Goal: Task Accomplishment & Management: Manage account settings

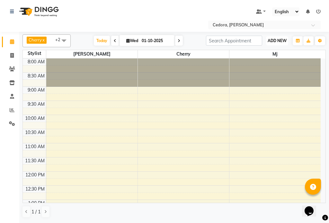
click at [275, 41] on span "ADD NEW" at bounding box center [276, 40] width 19 height 5
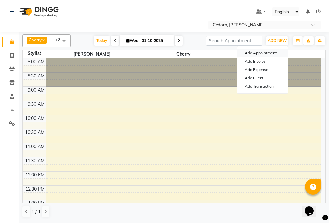
click at [251, 52] on button "Add Appointment" at bounding box center [262, 53] width 51 height 8
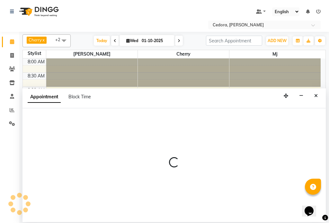
select select "tentative"
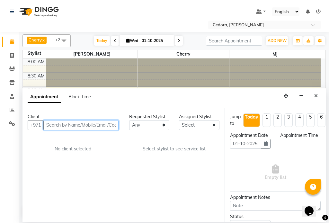
select select "540"
click at [57, 124] on input "text" at bounding box center [80, 125] width 75 height 10
type input "R"
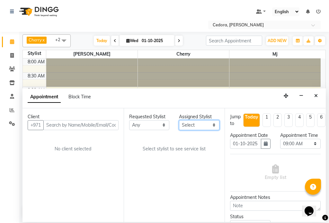
click at [212, 124] on select "Select [PERSON_NAME] [PERSON_NAME] [PERSON_NAME] [PERSON_NAME]" at bounding box center [199, 125] width 40 height 10
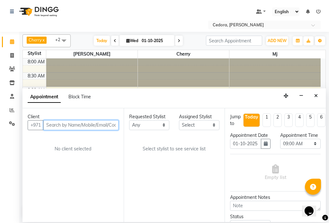
click at [87, 123] on input "text" at bounding box center [80, 125] width 75 height 10
type input "T"
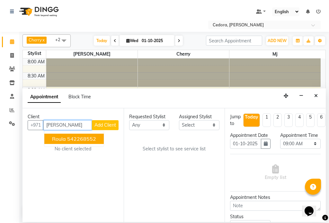
click at [50, 141] on button "Roula 542268552" at bounding box center [73, 139] width 59 height 10
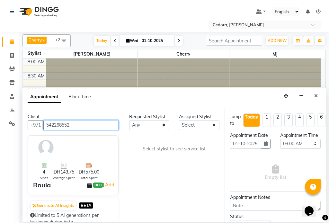
type input "542268552"
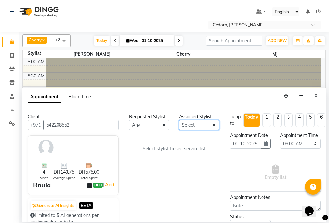
click at [189, 126] on select "Select [PERSON_NAME] [PERSON_NAME] [PERSON_NAME] [PERSON_NAME]" at bounding box center [199, 125] width 40 height 10
select select "34803"
click at [179, 120] on select "Select [PERSON_NAME] [PERSON_NAME] [PERSON_NAME] [PERSON_NAME]" at bounding box center [199, 125] width 40 height 10
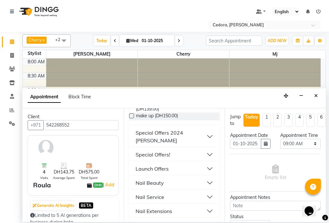
scroll to position [274, 0]
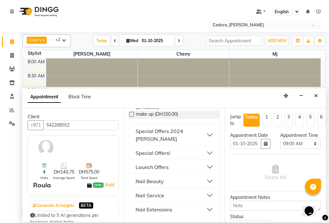
click at [142, 191] on div "Nail Service" at bounding box center [149, 195] width 29 height 8
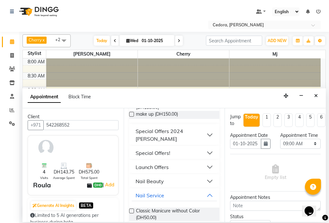
click at [130, 208] on label at bounding box center [131, 210] width 5 height 5
click at [130, 209] on input "checkbox" at bounding box center [131, 211] width 4 height 4
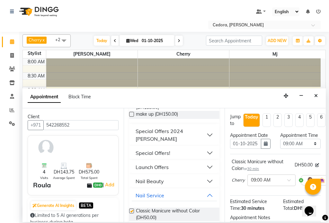
checkbox input "false"
click at [299, 149] on select "Select 09:00 AM 09:15 AM 09:30 AM 09:45 AM 10:00 AM 10:15 AM 10:30 AM 10:45 AM …" at bounding box center [300, 144] width 40 height 10
select select "645"
click at [280, 145] on select "Select 09:00 AM 09:15 AM 09:30 AM 09:45 AM 10:00 AM 10:15 AM 10:30 AM 10:45 AM …" at bounding box center [300, 144] width 40 height 10
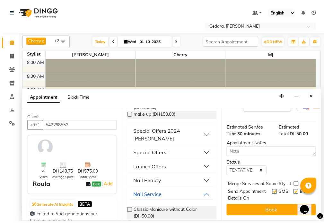
scroll to position [92, 0]
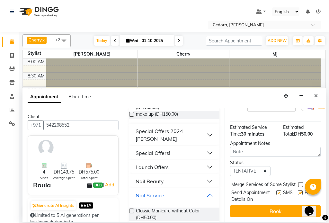
click at [300, 182] on label at bounding box center [300, 184] width 5 height 5
click at [300, 183] on input "checkbox" at bounding box center [300, 185] width 4 height 4
checkbox input "true"
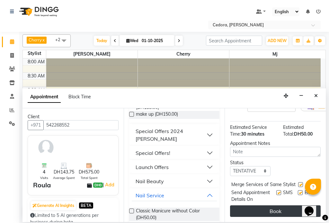
click at [295, 205] on button "Book" at bounding box center [275, 211] width 91 height 12
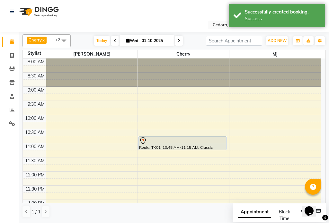
click at [150, 142] on div at bounding box center [182, 141] width 87 height 8
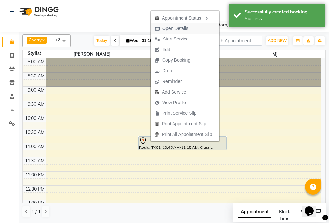
click at [165, 29] on span "Open Details" at bounding box center [175, 28] width 26 height 7
select select "7"
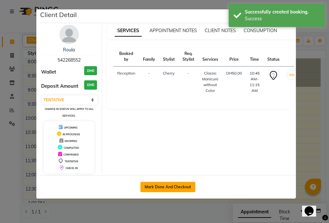
click at [160, 187] on button "Mark Done And Checkout" at bounding box center [167, 187] width 55 height 10
select select "service"
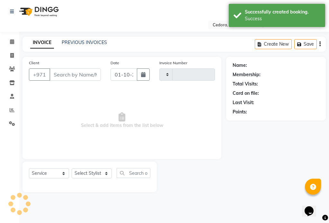
type input "0790"
select select "5144"
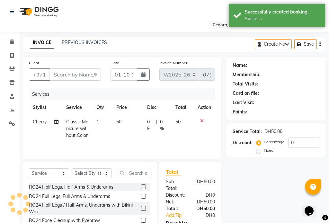
type input "542268552"
select select "34803"
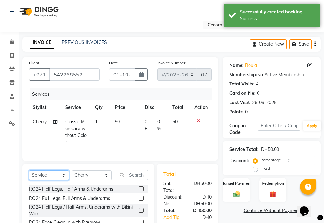
click at [60, 180] on select "Select Service Product Membership Package Voucher Prepaid Gift Card" at bounding box center [49, 175] width 40 height 10
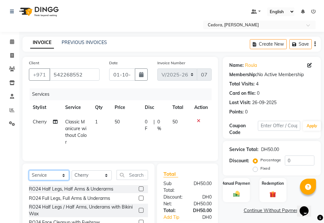
select select "package"
click at [29, 175] on select "Select Service Product Membership Package Voucher Prepaid Gift Card" at bounding box center [49, 175] width 40 height 10
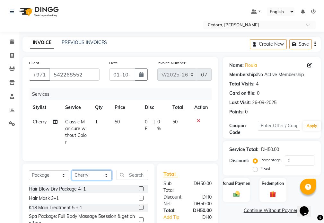
click at [106, 180] on select "Select Stylist [PERSON_NAME] [PERSON_NAME] [PERSON_NAME] [PERSON_NAME] Reception" at bounding box center [92, 175] width 40 height 10
select select "34802"
click at [72, 175] on select "Select Stylist [PERSON_NAME] [PERSON_NAME] [PERSON_NAME] [PERSON_NAME] Reception" at bounding box center [92, 175] width 40 height 10
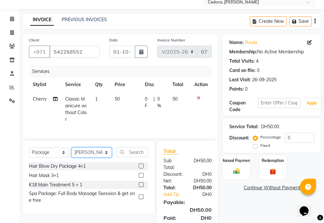
scroll to position [23, 0]
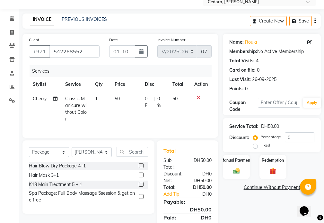
click at [139, 168] on label at bounding box center [141, 165] width 5 height 5
click at [139, 168] on input "checkbox" at bounding box center [141, 166] width 4 height 4
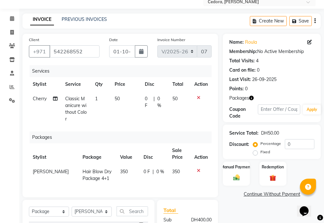
checkbox input "false"
click at [231, 163] on div "Manual Payment" at bounding box center [236, 173] width 28 height 25
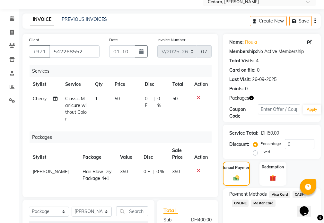
click at [265, 204] on span "Master Card" at bounding box center [263, 202] width 24 height 7
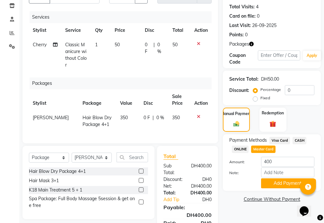
scroll to position [91, 0]
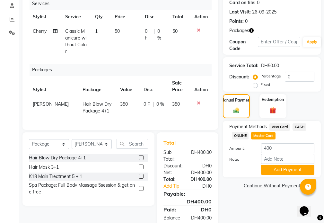
click at [126, 31] on td "50" at bounding box center [126, 41] width 30 height 35
select select "34803"
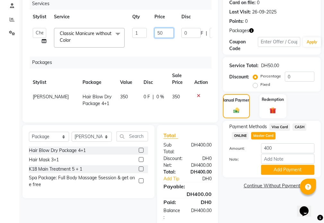
click at [161, 35] on input "50" at bounding box center [163, 33] width 19 height 10
click at [167, 36] on input "50" at bounding box center [163, 33] width 19 height 10
type input "5"
type input "70"
click at [273, 173] on button "Add Payment" at bounding box center [287, 170] width 53 height 10
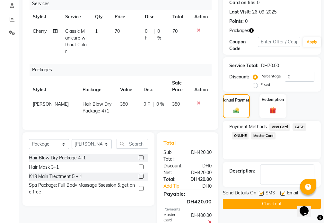
click at [236, 205] on button "Checkout" at bounding box center [272, 204] width 98 height 10
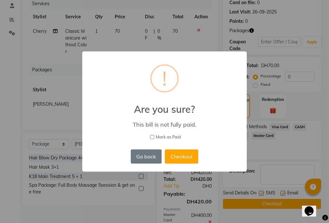
click at [131, 44] on div "× ! Are you sure? This bill is not fully paid. [PERSON_NAME] as Paid Go back No…" at bounding box center [164, 111] width 329 height 223
click at [138, 155] on button "Go back" at bounding box center [146, 156] width 31 height 14
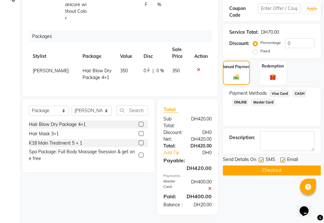
scroll to position [132, 0]
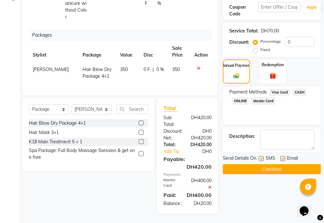
click at [262, 97] on span "Master Card" at bounding box center [263, 100] width 24 height 7
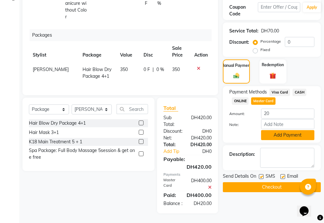
click at [288, 130] on button "Add Payment" at bounding box center [287, 135] width 53 height 10
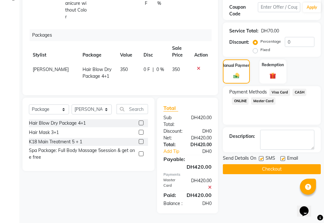
click at [236, 164] on button "Checkout" at bounding box center [272, 169] width 98 height 10
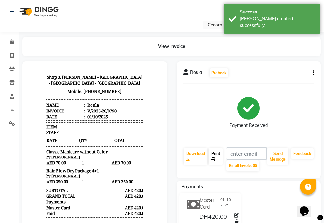
click at [215, 155] on link "Print" at bounding box center [216, 156] width 14 height 17
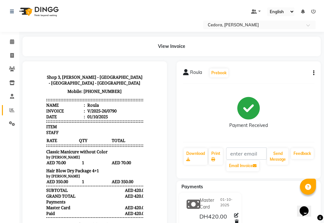
click at [9, 113] on span at bounding box center [11, 110] width 11 height 7
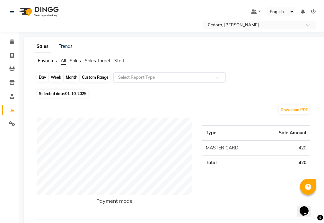
click at [42, 78] on div "Day" at bounding box center [42, 77] width 11 height 9
select select "10"
select select "2025"
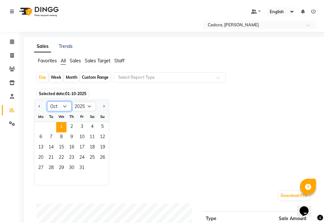
click at [64, 107] on select "Jan Feb Mar Apr May Jun [DATE] Aug Sep Oct Nov Dec" at bounding box center [59, 106] width 24 height 10
select select "9"
click at [47, 101] on select "Jan Feb Mar Apr May Jun [DATE] Aug Sep Oct Nov Dec" at bounding box center [59, 106] width 24 height 10
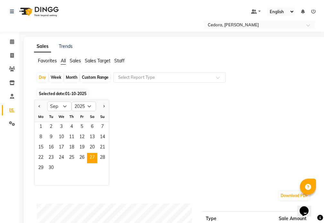
click at [92, 157] on span "27" at bounding box center [92, 158] width 10 height 10
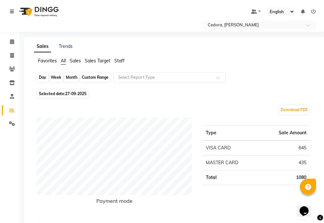
click at [41, 77] on div "Day" at bounding box center [42, 77] width 11 height 9
select select "9"
select select "2025"
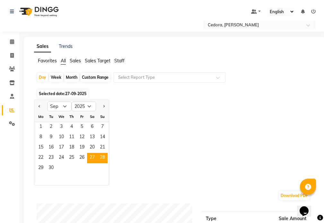
click at [103, 158] on span "28" at bounding box center [102, 158] width 10 height 10
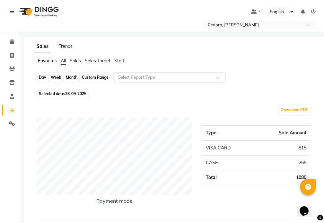
click at [39, 78] on div "Day" at bounding box center [42, 77] width 11 height 9
select select "9"
select select "2025"
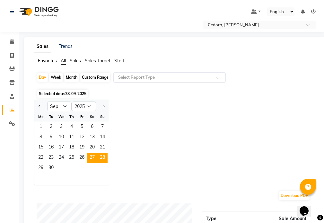
click at [92, 157] on span "27" at bounding box center [92, 158] width 10 height 10
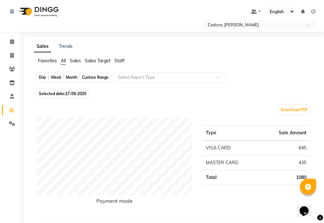
click at [42, 76] on div "Day" at bounding box center [42, 77] width 11 height 9
select select "9"
select select "2025"
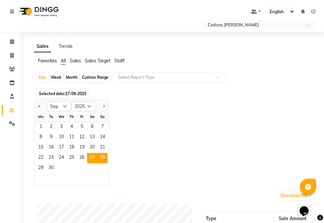
click at [104, 157] on span "28" at bounding box center [102, 158] width 10 height 10
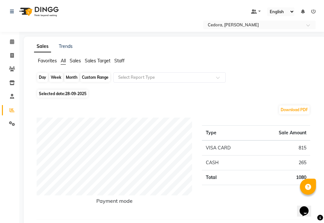
click at [40, 77] on div "Day" at bounding box center [42, 77] width 11 height 9
select select "9"
select select "2025"
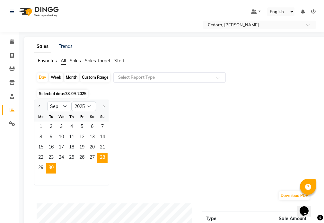
click at [51, 167] on span "30" at bounding box center [51, 168] width 10 height 10
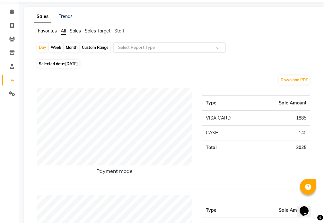
scroll to position [30, 0]
click at [74, 48] on div "Month" at bounding box center [71, 47] width 15 height 9
select select "9"
select select "2025"
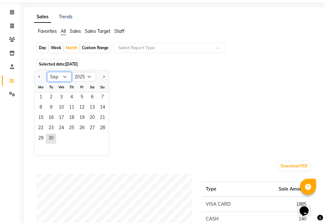
click at [63, 78] on select "Jan Feb Mar Apr May Jun [DATE] Aug Sep Oct Nov Dec" at bounding box center [59, 77] width 24 height 10
click at [47, 72] on select "Jan Feb Mar Apr May Jun [DATE] Aug Sep Oct Nov Dec" at bounding box center [59, 77] width 24 height 10
click at [39, 99] on span "1" at bounding box center [41, 97] width 10 height 10
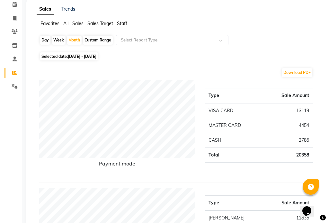
scroll to position [0, 0]
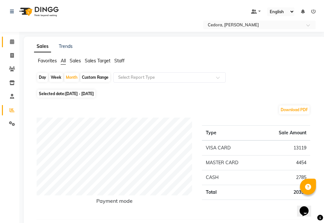
click at [12, 41] on icon at bounding box center [12, 41] width 4 height 5
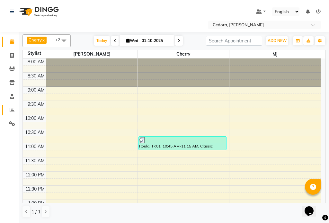
click at [12, 110] on icon at bounding box center [12, 110] width 5 height 5
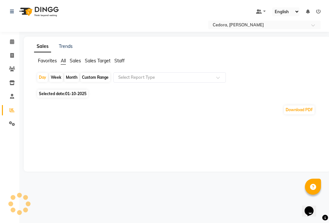
click at [7, 109] on span at bounding box center [11, 110] width 11 height 7
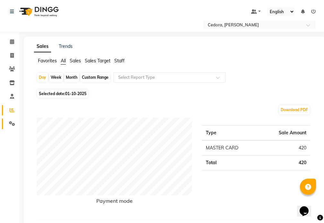
click at [11, 126] on icon at bounding box center [12, 123] width 6 height 5
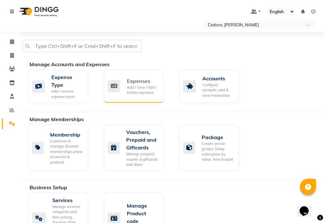
click at [140, 89] on div "Add / View / Edit / Delete expenses" at bounding box center [142, 90] width 31 height 11
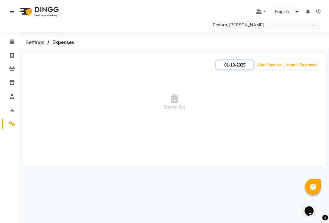
click at [239, 65] on input "01-10-2025" at bounding box center [234, 64] width 37 height 9
select select "10"
select select "2025"
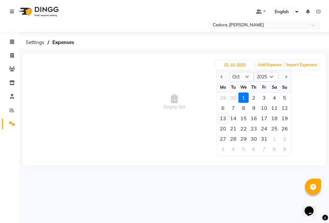
click at [224, 119] on div "13" at bounding box center [223, 118] width 10 height 10
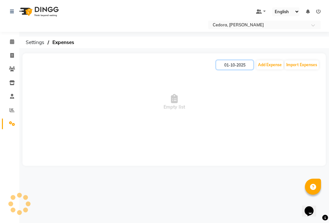
type input "[DATE]"
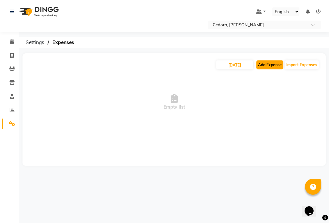
click at [269, 65] on button "Add Expense" at bounding box center [269, 64] width 27 height 9
select select "1"
select select "4047"
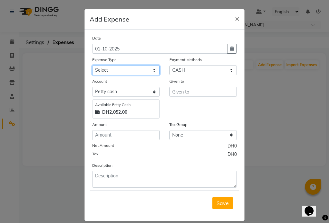
click at [150, 71] on select "Select Advance Salary Bank charges Car maintenance Cash transfer to bank Cash t…" at bounding box center [125, 70] width 67 height 10
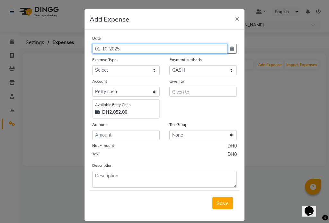
click at [138, 48] on input "01-10-2025" at bounding box center [159, 49] width 135 height 10
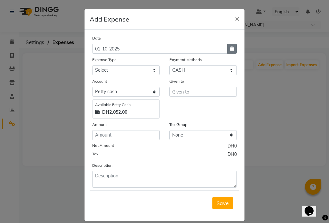
click at [230, 48] on icon "button" at bounding box center [232, 48] width 4 height 4
select select "10"
select select "2025"
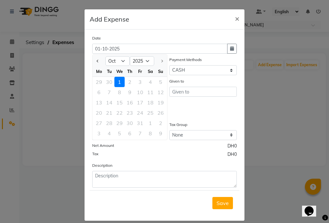
click at [97, 105] on div "13 14 15 16 17 18 19" at bounding box center [129, 102] width 74 height 10
click at [94, 104] on div "13 14 15 16 17 18 19" at bounding box center [129, 102] width 74 height 10
click at [98, 107] on div "13 14 15 16 17 18 19" at bounding box center [129, 102] width 74 height 10
click at [119, 63] on select "Jan Feb Mar Apr May Jun [DATE] Aug Sep Oct" at bounding box center [117, 61] width 24 height 10
select select "9"
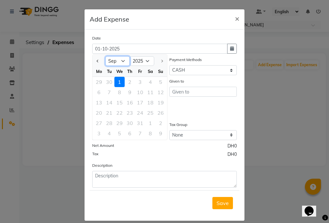
click at [105, 56] on select "Jan Feb Mar Apr May Jun [DATE] Aug Sep Oct" at bounding box center [117, 61] width 24 height 10
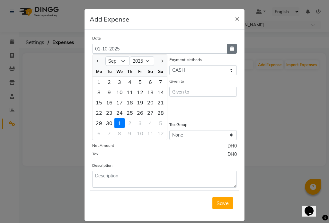
click at [230, 48] on icon "button" at bounding box center [232, 48] width 4 height 4
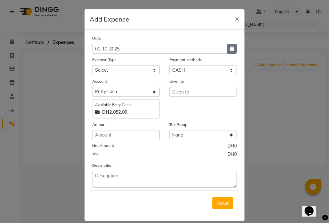
click at [231, 47] on icon "button" at bounding box center [232, 48] width 4 height 4
select select "10"
select select "2025"
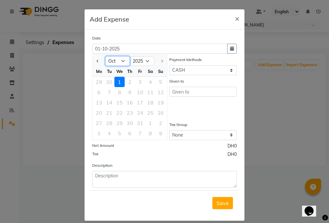
click at [121, 64] on select "Jan Feb Mar Apr May Jun [DATE] Aug Sep Oct" at bounding box center [117, 61] width 24 height 10
select select "9"
click at [105, 56] on select "Jan Feb Mar Apr May Jun [DATE] Aug Sep Oct" at bounding box center [117, 61] width 24 height 10
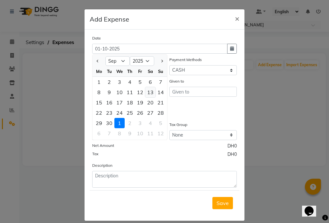
click at [147, 91] on div "13" at bounding box center [150, 92] width 10 height 10
type input "13-09-2025"
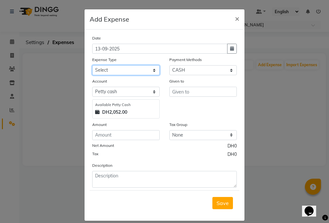
click at [94, 72] on select "Select Advance Salary Bank charges Car maintenance Cash transfer to bank Cash t…" at bounding box center [125, 70] width 67 height 10
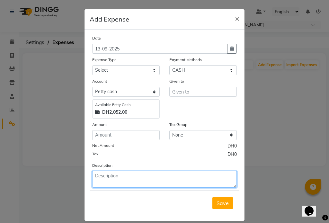
click at [92, 176] on textarea at bounding box center [164, 179] width 144 height 17
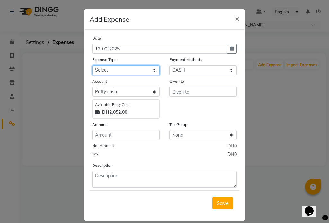
click at [93, 72] on select "Select Advance Salary Bank charges Car maintenance Cash transfer to bank Cash t…" at bounding box center [125, 70] width 67 height 10
select select "10"
click at [92, 65] on select "Select Advance Salary Bank charges Car maintenance Cash transfer to bank Cash t…" at bounding box center [125, 70] width 67 height 10
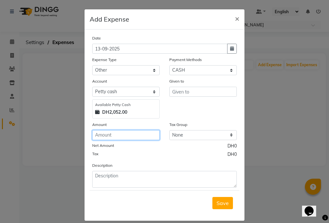
click at [99, 135] on input "number" at bounding box center [125, 135] width 67 height 10
type input "90"
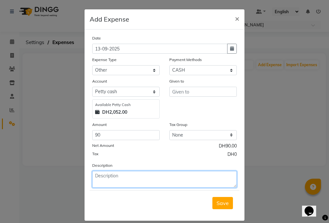
click at [130, 179] on textarea at bounding box center [164, 179] width 144 height 17
type textarea "Towel"
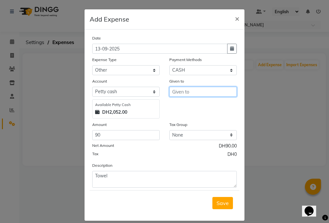
click at [186, 92] on input "text" at bounding box center [202, 92] width 67 height 10
type input "k"
type input "Laundry"
click at [218, 205] on span "Save" at bounding box center [222, 203] width 12 height 6
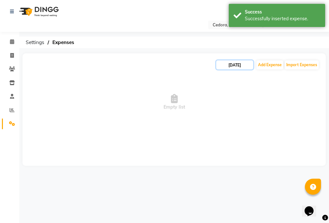
click at [235, 63] on input "[DATE]" at bounding box center [234, 64] width 37 height 9
select select "10"
select select "2025"
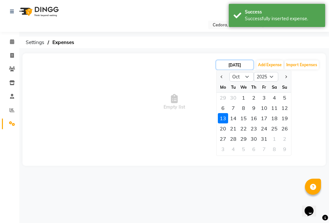
click at [236, 65] on input "[DATE]" at bounding box center [234, 64] width 37 height 9
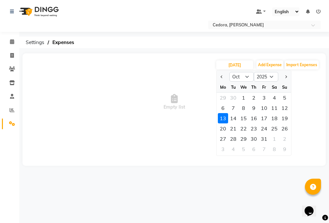
click at [12, 125] on icon at bounding box center [12, 123] width 6 height 5
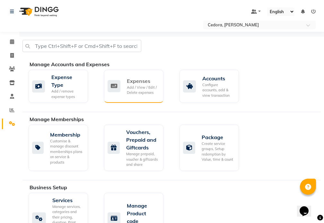
click at [136, 86] on div "Add / View / Edit / Delete expenses" at bounding box center [142, 90] width 31 height 11
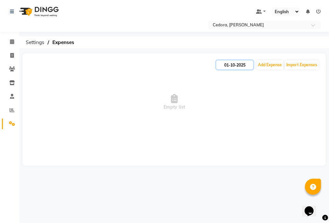
click at [233, 63] on input "01-10-2025" at bounding box center [234, 64] width 37 height 9
select select "10"
select select "2025"
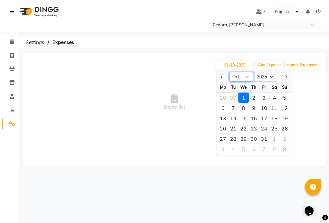
click at [246, 78] on select "Jan Feb Mar Apr May Jun [DATE] Aug Sep Oct Nov Dec" at bounding box center [241, 77] width 24 height 10
select select "9"
click at [229, 72] on select "Jan Feb Mar Apr May Jun [DATE] Aug Sep Oct Nov Dec" at bounding box center [241, 77] width 24 height 10
click at [272, 110] on div "13" at bounding box center [274, 108] width 10 height 10
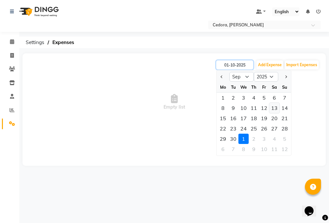
type input "13-09-2025"
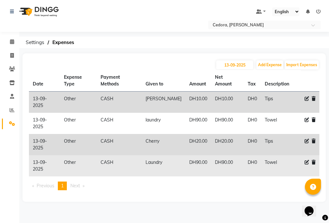
click at [312, 160] on icon at bounding box center [313, 162] width 4 height 4
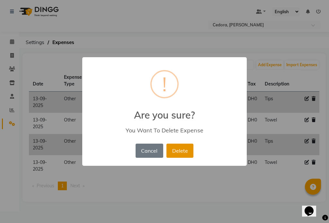
click at [187, 152] on button "Delete" at bounding box center [179, 151] width 27 height 14
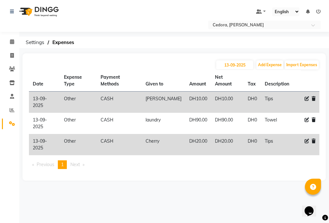
click at [13, 125] on icon at bounding box center [12, 123] width 6 height 5
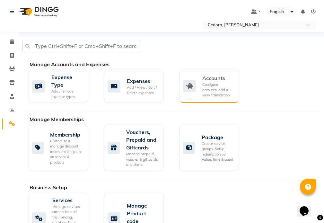
click at [216, 90] on div "Configure accounts, add & view transaction" at bounding box center [217, 90] width 31 height 16
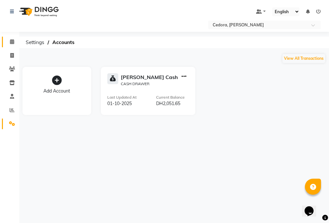
click at [10, 41] on icon at bounding box center [12, 41] width 4 height 5
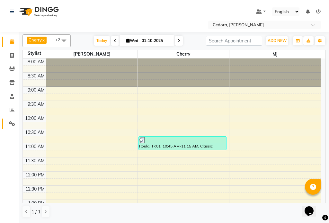
click at [11, 127] on span at bounding box center [11, 123] width 11 height 7
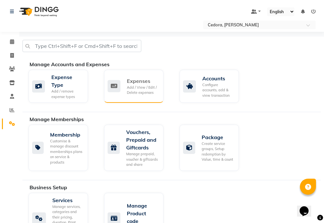
click at [135, 87] on div "Add / View / Edit / Delete expenses" at bounding box center [142, 90] width 31 height 11
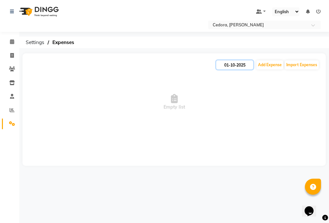
click at [234, 62] on input "01-10-2025" at bounding box center [234, 64] width 37 height 9
select select "10"
select select "2025"
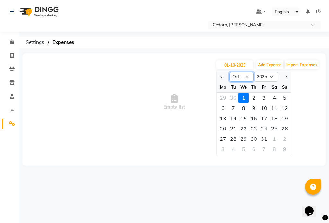
click at [245, 78] on select "Jan Feb Mar Apr May Jun [DATE] Aug Sep Oct Nov Dec" at bounding box center [241, 77] width 24 height 10
select select "9"
click at [229, 72] on select "Jan Feb Mar Apr May Jun [DATE] Aug Sep Oct Nov Dec" at bounding box center [241, 77] width 24 height 10
click at [274, 127] on div "27" at bounding box center [274, 128] width 10 height 10
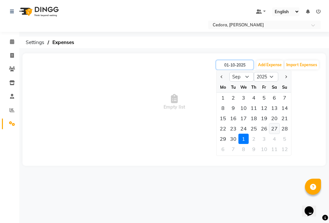
type input "27-09-2025"
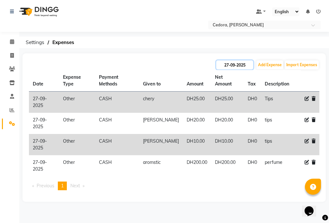
click at [233, 65] on input "27-09-2025" at bounding box center [234, 64] width 37 height 9
select select "9"
select select "2025"
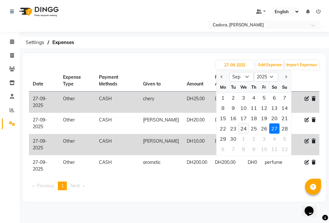
click at [241, 128] on div "24" at bounding box center [243, 128] width 10 height 10
type input "[DATE]"
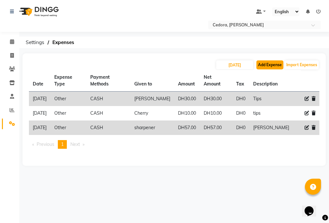
click at [266, 66] on button "Add Expense" at bounding box center [269, 64] width 27 height 9
select select "1"
select select "4047"
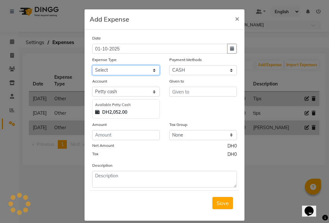
click at [103, 73] on select "Select Advance Salary Bank charges Car maintenance Cash transfer to bank Cash t…" at bounding box center [125, 70] width 67 height 10
select select "10"
click at [92, 65] on select "Select Advance Salary Bank charges Car maintenance Cash transfer to bank Cash t…" at bounding box center [125, 70] width 67 height 10
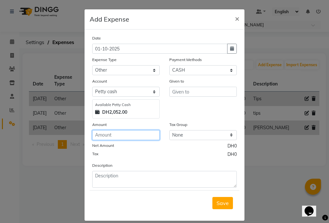
click at [98, 136] on input "number" at bounding box center [125, 135] width 67 height 10
type input "10"
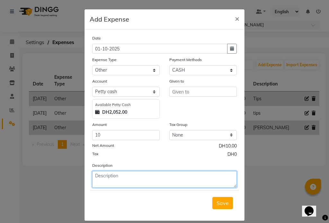
click at [122, 177] on textarea at bounding box center [164, 179] width 144 height 17
type textarea "tips"
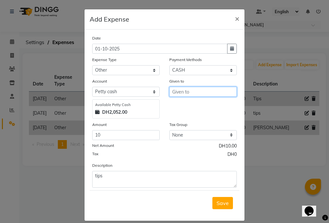
click at [187, 92] on input "text" at bounding box center [202, 92] width 67 height 10
click at [177, 104] on span "Mar" at bounding box center [182, 105] width 10 height 6
type input "[PERSON_NAME]"
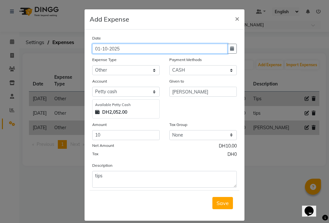
click at [130, 50] on input "01-10-2025" at bounding box center [159, 49] width 135 height 10
click at [23, 64] on ngb-modal-window "Add Expense × Date [DATE] Expense Type Select Advance Salary Bank charges Car m…" at bounding box center [164, 111] width 329 height 223
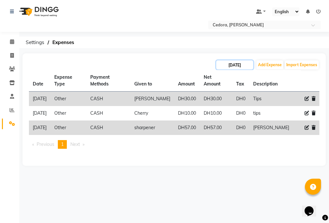
click at [232, 64] on input "[DATE]" at bounding box center [234, 64] width 37 height 9
select select "9"
select select "2025"
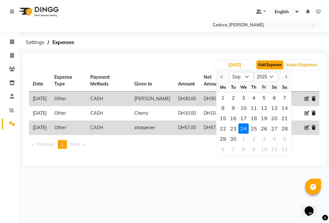
click at [269, 63] on button "Add Expense" at bounding box center [269, 64] width 27 height 9
select select "1"
select select "4047"
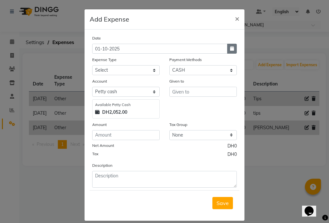
click at [231, 48] on icon "button" at bounding box center [232, 48] width 4 height 4
select select "10"
select select "2025"
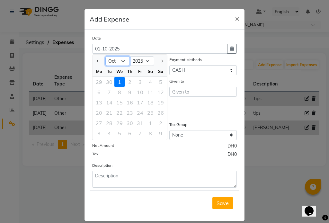
click at [122, 61] on select "Jan Feb Mar Apr May Jun [DATE] Aug Sep Oct" at bounding box center [117, 61] width 24 height 10
select select "9"
click at [105, 56] on select "Jan Feb Mar Apr May Jun [DATE] Aug Sep Oct" at bounding box center [117, 61] width 24 height 10
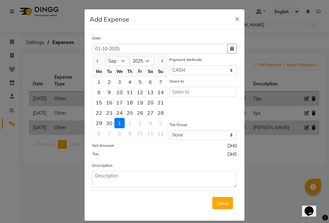
click at [118, 113] on div "24" at bounding box center [119, 113] width 10 height 10
type input "[DATE]"
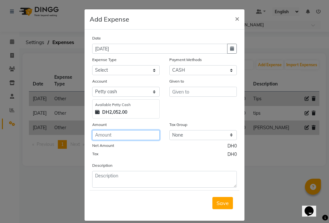
click at [96, 135] on input "number" at bounding box center [125, 135] width 67 height 10
type input "10"
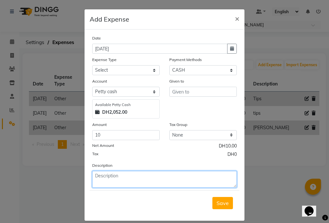
click at [102, 178] on textarea at bounding box center [164, 179] width 144 height 17
type textarea "tips"
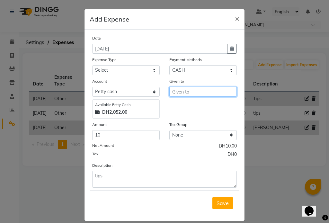
click at [177, 91] on input "text" at bounding box center [202, 92] width 67 height 10
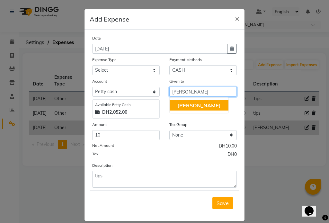
click at [180, 106] on span "[PERSON_NAME]" at bounding box center [198, 105] width 43 height 6
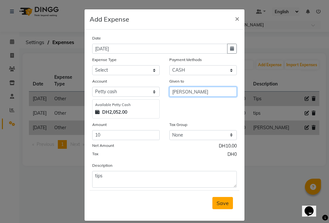
type input "[PERSON_NAME]"
click at [220, 202] on span "Save" at bounding box center [222, 203] width 12 height 6
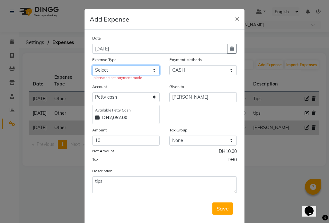
click at [151, 69] on select "Select Advance Salary Bank charges Car maintenance Cash transfer to bank Cash t…" at bounding box center [125, 70] width 67 height 10
select select "10"
click at [92, 65] on select "Select Advance Salary Bank charges Car maintenance Cash transfer to bank Cash t…" at bounding box center [125, 70] width 67 height 10
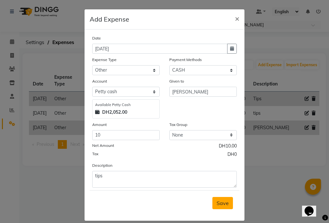
click at [216, 203] on span "Save" at bounding box center [222, 203] width 12 height 6
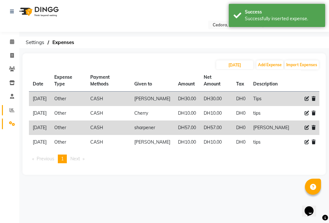
click at [9, 114] on link "Reports" at bounding box center [9, 110] width 15 height 11
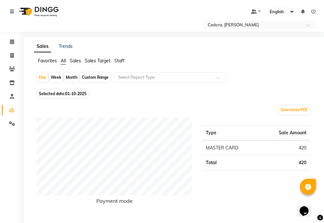
click at [71, 78] on div "Month" at bounding box center [71, 77] width 15 height 9
select select "10"
select select "2025"
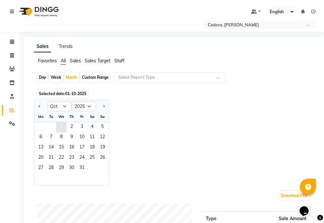
click at [61, 126] on span "1" at bounding box center [61, 127] width 10 height 10
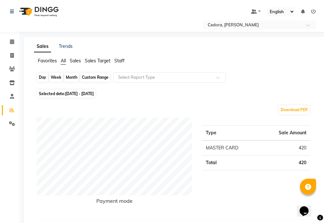
click at [70, 75] on div "Month" at bounding box center [71, 77] width 15 height 9
select select "10"
select select "2025"
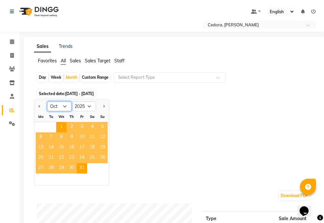
click at [64, 107] on select "Jan Feb Mar Apr May Jun [DATE] Aug Sep Oct Nov Dec" at bounding box center [59, 106] width 24 height 10
select select "9"
click at [47, 101] on select "Jan Feb Mar Apr May Jun [DATE] Aug Sep Oct Nov Dec" at bounding box center [59, 106] width 24 height 10
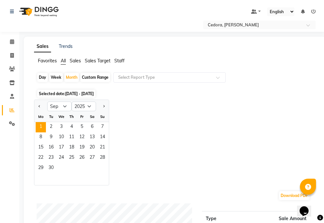
click at [39, 126] on span "1" at bounding box center [41, 127] width 10 height 10
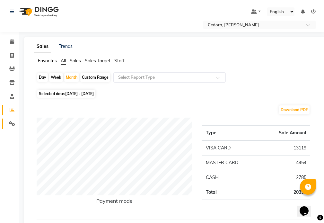
click at [11, 124] on icon at bounding box center [12, 123] width 6 height 5
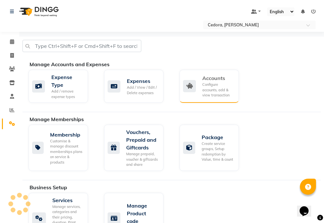
click at [213, 91] on div "Configure accounts, add & view transaction" at bounding box center [217, 90] width 31 height 16
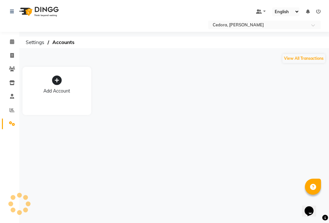
click at [13, 124] on icon at bounding box center [12, 123] width 6 height 5
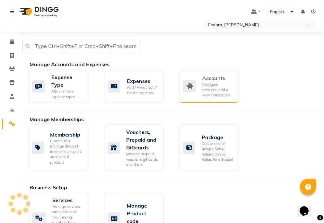
click at [211, 84] on div "Configure accounts, add & view transaction" at bounding box center [217, 90] width 31 height 16
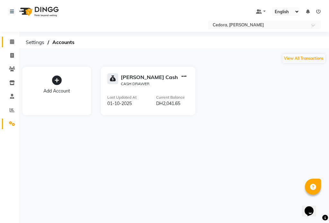
click at [8, 38] on link "Calendar" at bounding box center [9, 42] width 15 height 11
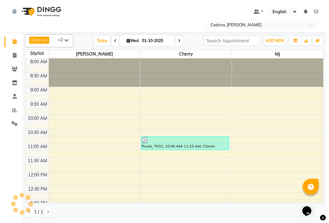
scroll to position [170, 0]
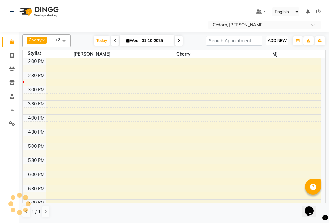
click at [276, 41] on span "ADD NEW" at bounding box center [276, 40] width 19 height 5
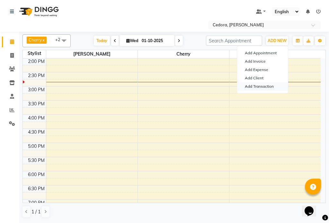
click at [250, 90] on link "Add Transaction" at bounding box center [262, 86] width 51 height 8
select select "direct"
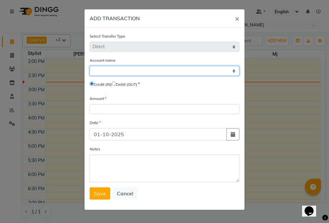
click at [97, 73] on select "Select [PERSON_NAME] Cash" at bounding box center [165, 71] width 150 height 10
select select "4047"
click at [90, 66] on select "Select [PERSON_NAME] Cash" at bounding box center [165, 71] width 150 height 10
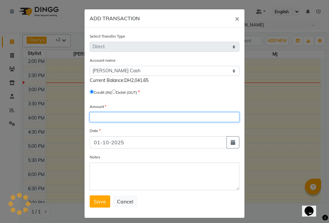
click at [92, 117] on input "number" at bounding box center [165, 117] width 150 height 10
type input "3"
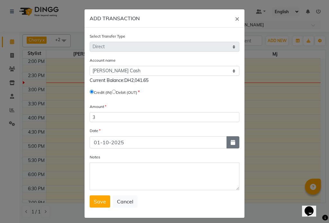
click at [231, 144] on icon "button" at bounding box center [233, 142] width 4 height 5
select select "10"
select select "2025"
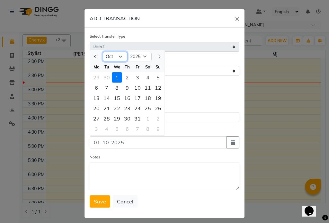
click at [118, 57] on select "Jan Feb Mar Apr May Jun [DATE] Aug Sep Oct Nov Dec" at bounding box center [115, 57] width 24 height 10
select select "9"
click at [103, 52] on select "Jan Feb Mar Apr May Jun [DATE] Aug Sep Oct Nov Dec" at bounding box center [115, 57] width 24 height 10
click at [105, 121] on div "30" at bounding box center [106, 118] width 10 height 10
type input "[DATE]"
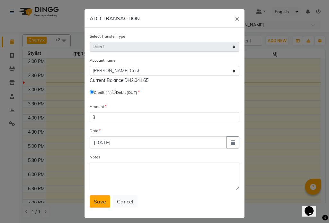
click at [94, 201] on span "Save" at bounding box center [100, 201] width 12 height 6
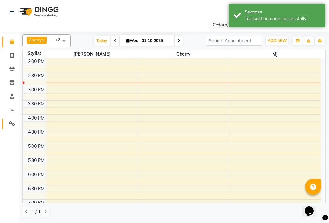
click at [11, 127] on span at bounding box center [11, 123] width 11 height 7
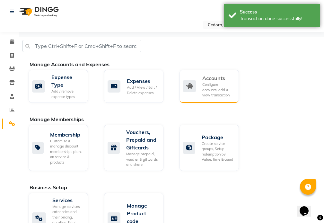
click at [219, 91] on div "Configure accounts, add & view transaction" at bounding box center [217, 90] width 31 height 16
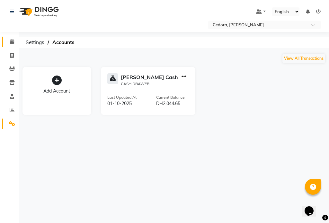
click at [7, 38] on span at bounding box center [11, 41] width 11 height 7
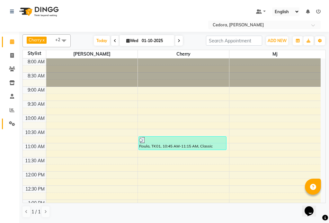
click at [8, 126] on span at bounding box center [11, 123] width 11 height 7
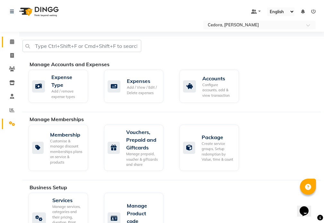
click at [11, 39] on icon at bounding box center [12, 41] width 4 height 5
